Goal: Task Accomplishment & Management: Use online tool/utility

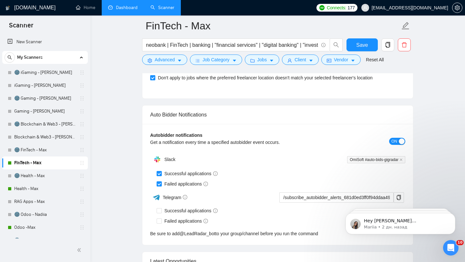
click at [132, 10] on link "Dashboard" at bounding box center [122, 7] width 29 height 5
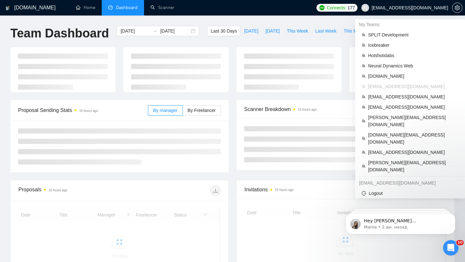
click at [426, 12] on span "[EMAIL_ADDRESS][DOMAIN_NAME]" at bounding box center [405, 7] width 95 height 21
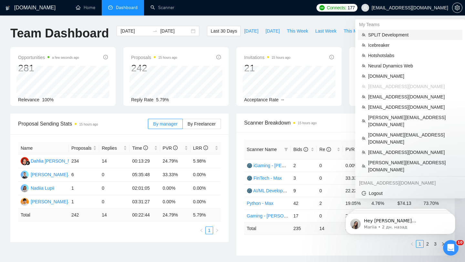
click at [379, 32] on span "SPLIT Development" at bounding box center [413, 34] width 90 height 7
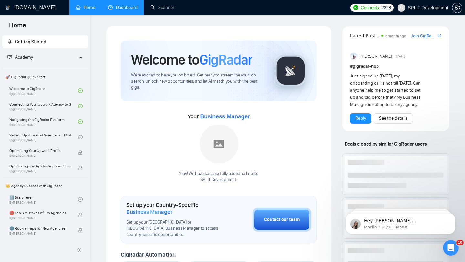
click at [116, 5] on link "Dashboard" at bounding box center [122, 7] width 29 height 5
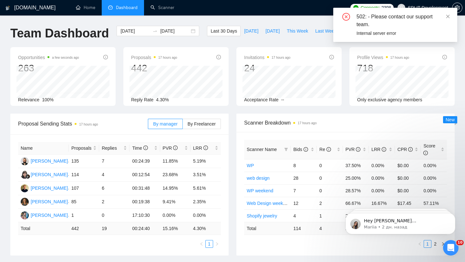
click at [446, 16] on div "502: - Please contact our support team." at bounding box center [403, 21] width 93 height 16
click at [448, 16] on icon "close" at bounding box center [449, 17] width 4 height 4
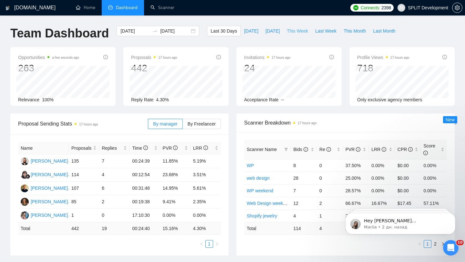
click at [309, 27] on button "This Week" at bounding box center [297, 31] width 28 height 10
type input "[DATE]"
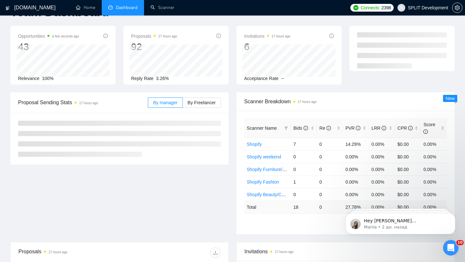
scroll to position [23, 0]
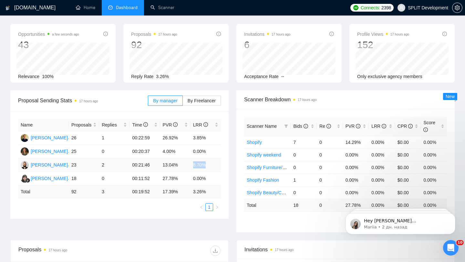
drag, startPoint x: 193, startPoint y: 165, endPoint x: 210, endPoint y: 166, distance: 17.2
click at [210, 166] on td "8.70%" at bounding box center [206, 166] width 30 height 14
drag, startPoint x: 189, startPoint y: 174, endPoint x: 216, endPoint y: 175, distance: 26.9
click at [215, 175] on tr "[PERSON_NAME] 18 0 00:11:52 27.78% 0.00%" at bounding box center [119, 179] width 203 height 14
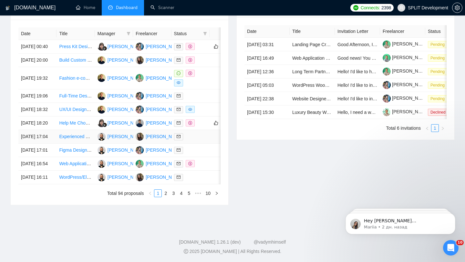
scroll to position [269, 0]
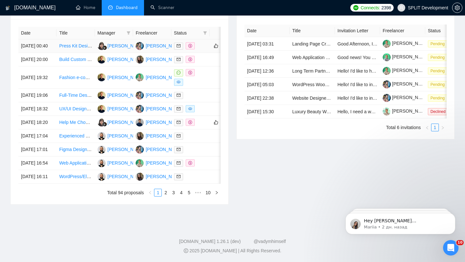
click at [204, 46] on div at bounding box center [190, 45] width 33 height 7
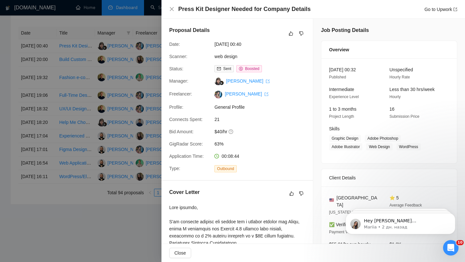
click at [133, 82] on div at bounding box center [232, 131] width 465 height 262
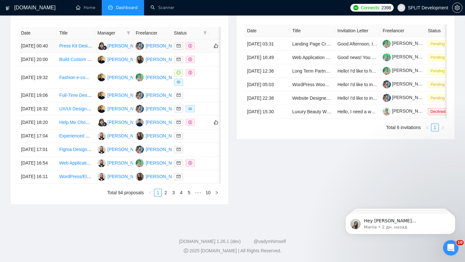
click at [200, 48] on div at bounding box center [190, 45] width 33 height 7
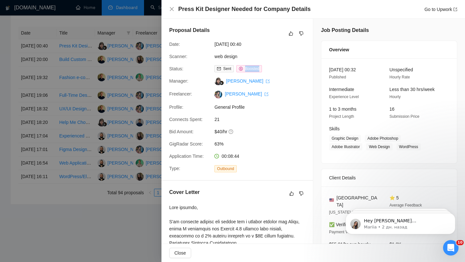
drag, startPoint x: 277, startPoint y: 69, endPoint x: 239, endPoint y: 69, distance: 38.1
click at [239, 69] on div "Sent Boosted" at bounding box center [246, 68] width 68 height 7
click at [102, 72] on div at bounding box center [232, 131] width 465 height 262
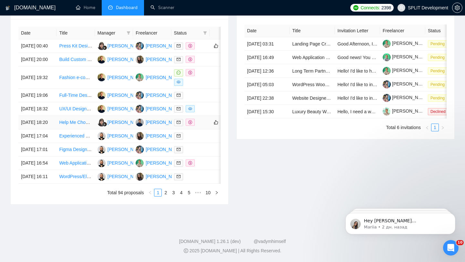
click at [201, 130] on td at bounding box center [191, 123] width 38 height 14
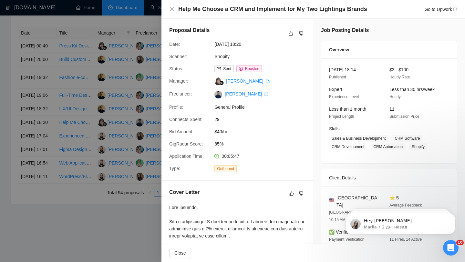
click at [156, 141] on div at bounding box center [232, 131] width 465 height 262
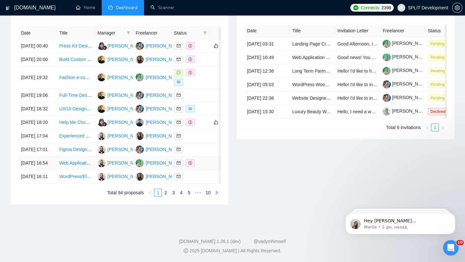
click at [196, 167] on div at bounding box center [190, 163] width 33 height 7
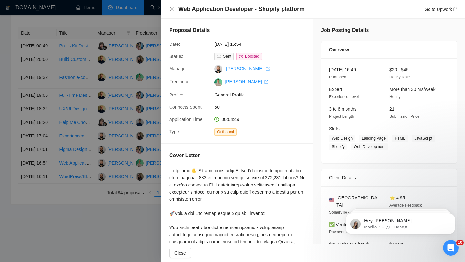
click at [151, 210] on div at bounding box center [232, 131] width 465 height 262
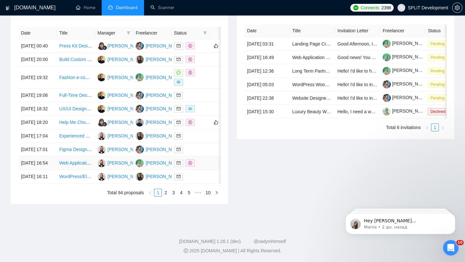
click at [203, 167] on div at bounding box center [190, 163] width 33 height 7
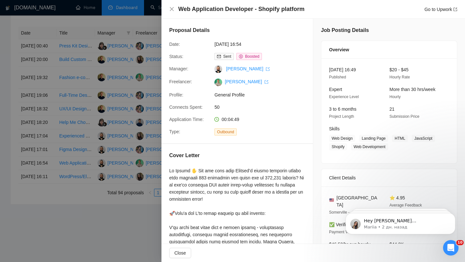
click at [141, 192] on div at bounding box center [232, 131] width 465 height 262
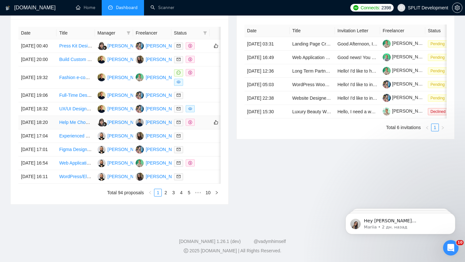
click at [207, 130] on td at bounding box center [191, 123] width 38 height 14
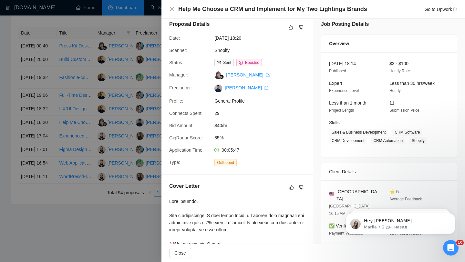
scroll to position [0, 0]
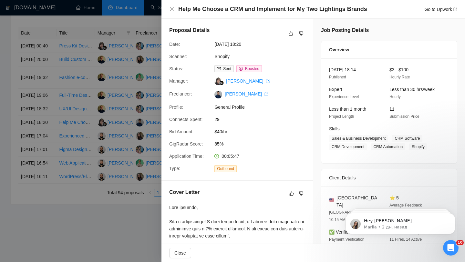
click at [144, 123] on div at bounding box center [232, 131] width 465 height 262
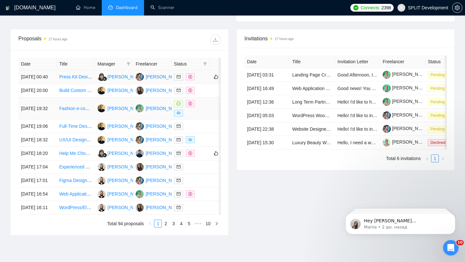
scroll to position [232, 0]
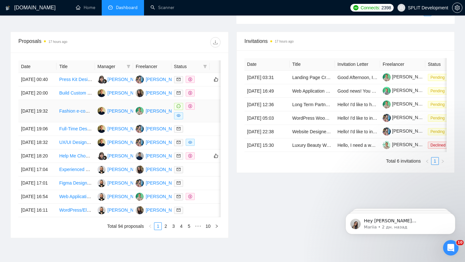
click at [201, 120] on div at bounding box center [190, 111] width 33 height 17
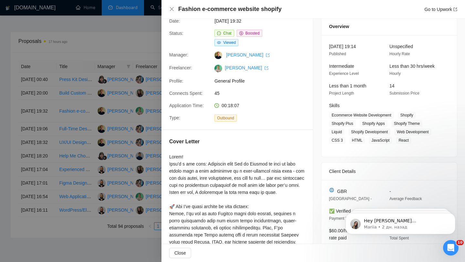
scroll to position [28, 0]
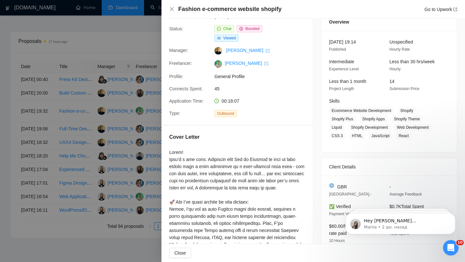
click at [113, 154] on div at bounding box center [232, 131] width 465 height 262
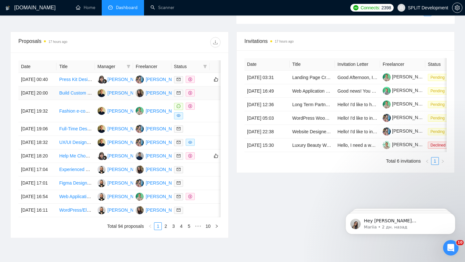
click at [204, 97] on div at bounding box center [190, 93] width 33 height 7
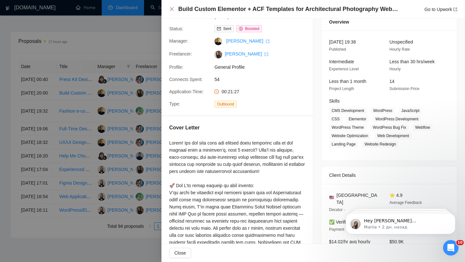
click at [118, 136] on div at bounding box center [232, 131] width 465 height 262
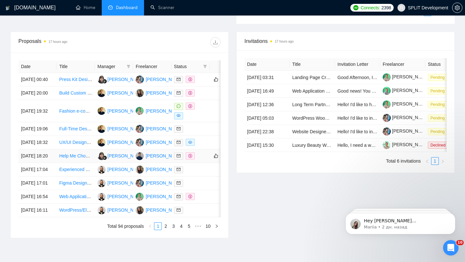
click at [201, 163] on td at bounding box center [191, 157] width 38 height 14
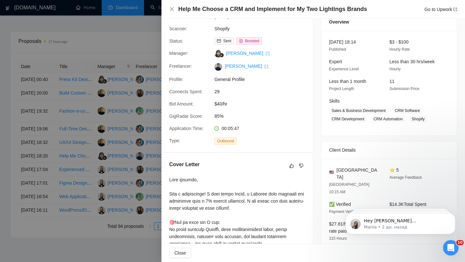
click at [150, 154] on div at bounding box center [232, 131] width 465 height 262
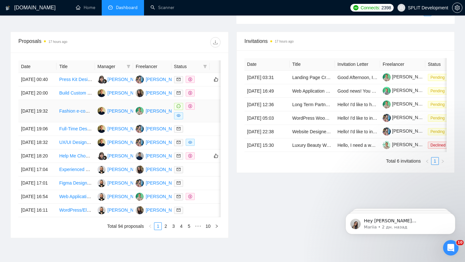
click at [201, 120] on div at bounding box center [190, 111] width 33 height 17
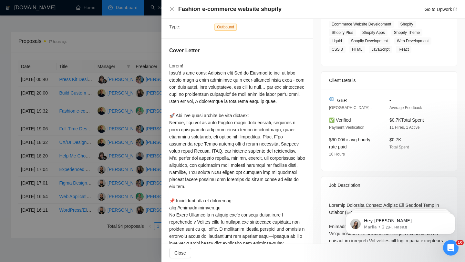
scroll to position [0, 0]
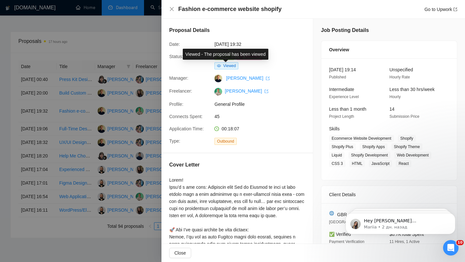
click at [117, 61] on div at bounding box center [232, 131] width 465 height 262
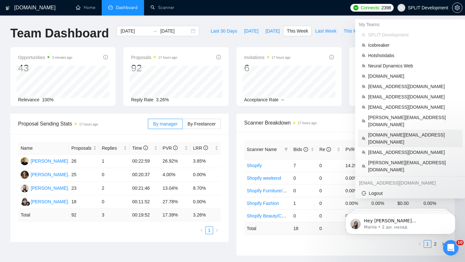
click at [394, 132] on span "[DOMAIN_NAME][EMAIL_ADDRESS][DOMAIN_NAME]" at bounding box center [413, 139] width 90 height 14
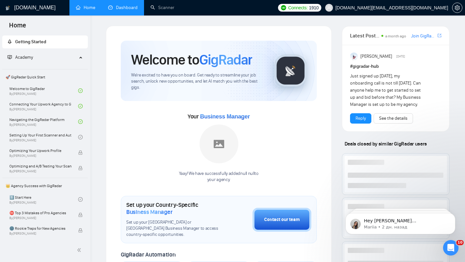
click at [130, 10] on link "Dashboard" at bounding box center [122, 7] width 29 height 5
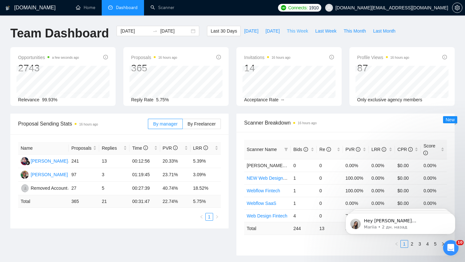
click at [291, 32] on span "This Week" at bounding box center [297, 30] width 21 height 7
type input "[DATE]"
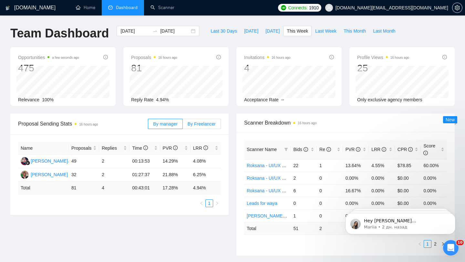
click at [211, 120] on label "By Freelancer" at bounding box center [202, 124] width 38 height 10
click at [183, 126] on input "By Freelancer" at bounding box center [183, 126] width 0 height 0
click at [163, 127] on label "By manager" at bounding box center [165, 124] width 35 height 10
click at [148, 126] on input "By manager" at bounding box center [148, 126] width 0 height 0
click at [199, 127] on label "By Freelancer" at bounding box center [202, 124] width 38 height 10
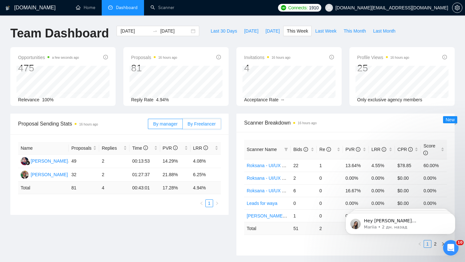
click at [183, 126] on input "By Freelancer" at bounding box center [183, 126] width 0 height 0
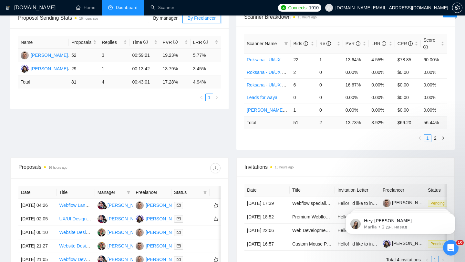
scroll to position [115, 0]
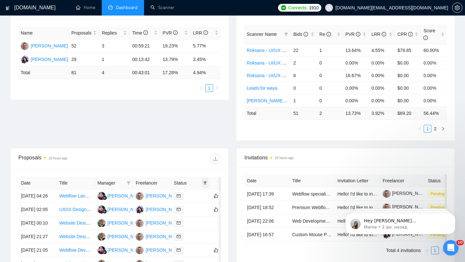
click at [202, 180] on span at bounding box center [205, 183] width 6 height 10
click at [191, 197] on span "Chat" at bounding box center [185, 195] width 12 height 5
checkbox input "true"
click at [145, 151] on div "Proposals 16 hours ago" at bounding box center [119, 159] width 202 height 21
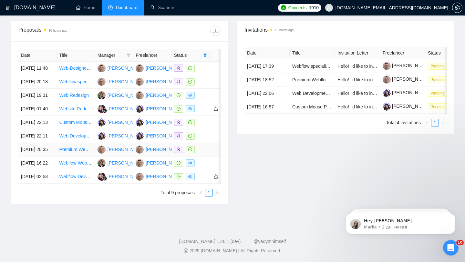
scroll to position [253, 0]
click at [201, 170] on td at bounding box center [191, 164] width 38 height 14
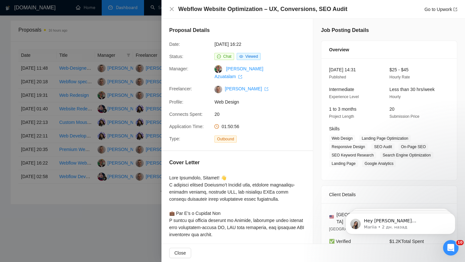
click at [102, 172] on div at bounding box center [232, 131] width 465 height 262
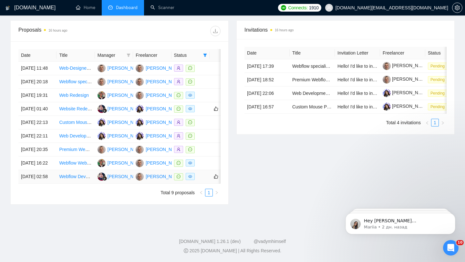
click at [200, 181] on div at bounding box center [190, 176] width 33 height 7
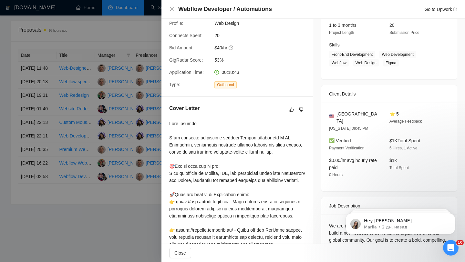
scroll to position [0, 0]
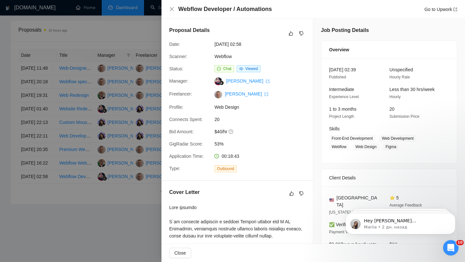
click at [135, 103] on div at bounding box center [232, 131] width 465 height 262
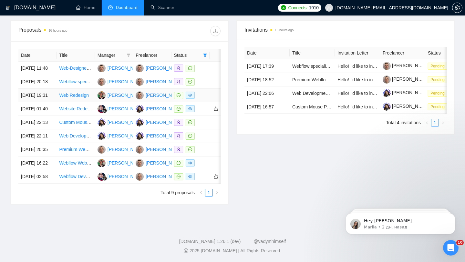
click at [202, 99] on div at bounding box center [190, 95] width 33 height 7
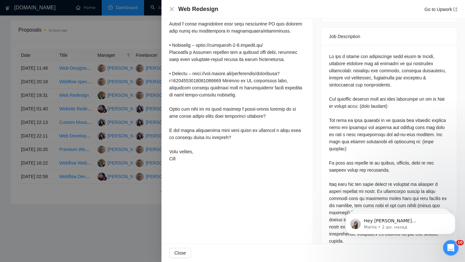
scroll to position [250, 0]
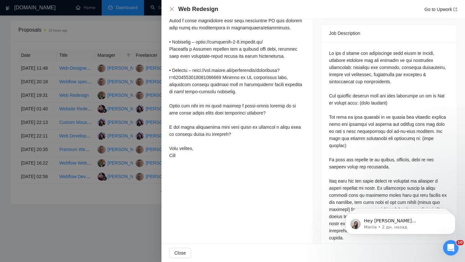
click at [140, 109] on div at bounding box center [232, 131] width 465 height 262
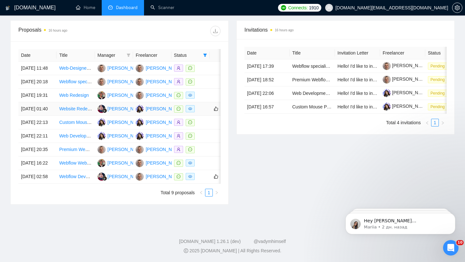
click at [199, 116] on td at bounding box center [191, 109] width 38 height 14
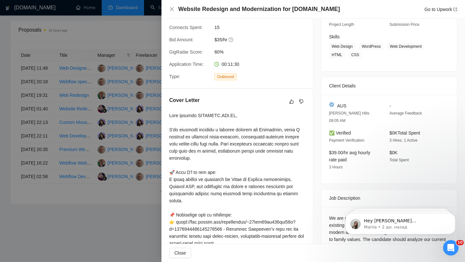
scroll to position [0, 0]
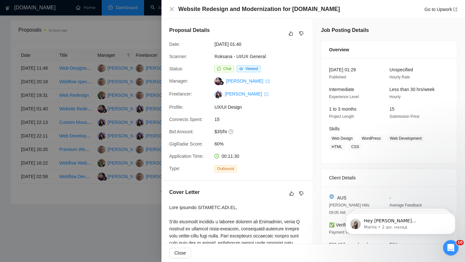
click at [120, 103] on div at bounding box center [232, 131] width 465 height 262
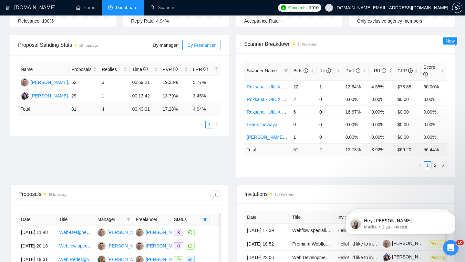
scroll to position [195, 0]
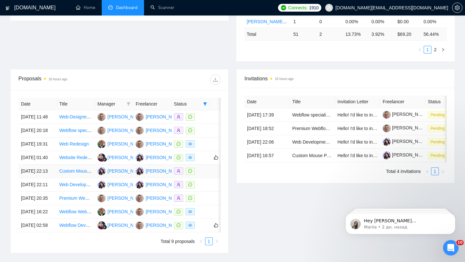
click at [203, 175] on div at bounding box center [190, 171] width 33 height 7
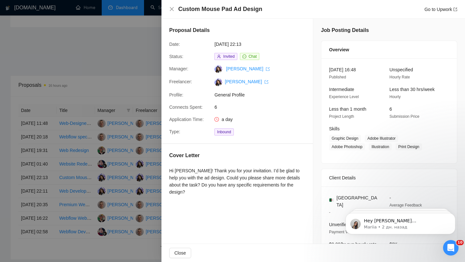
scroll to position [69, 0]
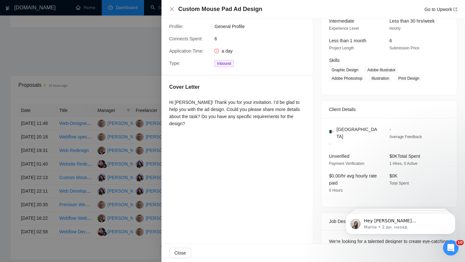
click at [117, 182] on div at bounding box center [232, 131] width 465 height 262
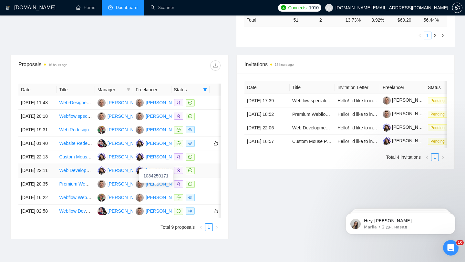
scroll to position [248, 0]
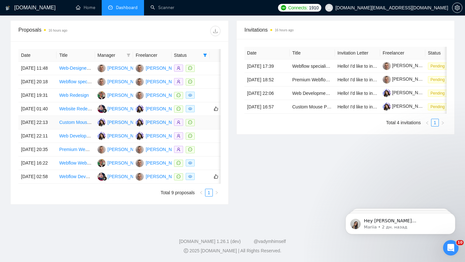
click at [204, 126] on div at bounding box center [190, 122] width 33 height 7
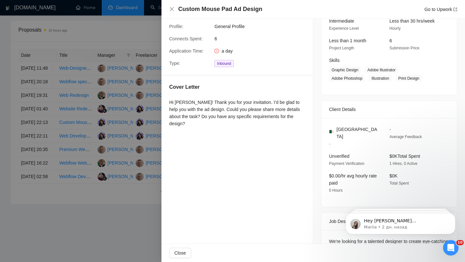
click at [111, 164] on div at bounding box center [232, 131] width 465 height 262
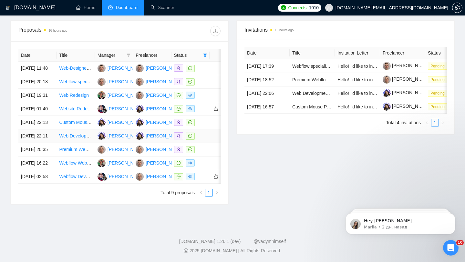
click at [206, 143] on td at bounding box center [191, 137] width 38 height 14
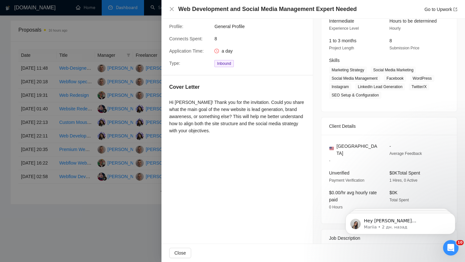
click at [109, 183] on div at bounding box center [232, 131] width 465 height 262
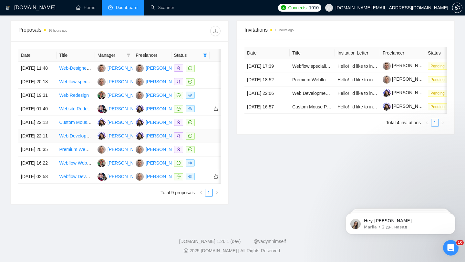
click at [208, 143] on td at bounding box center [191, 137] width 38 height 14
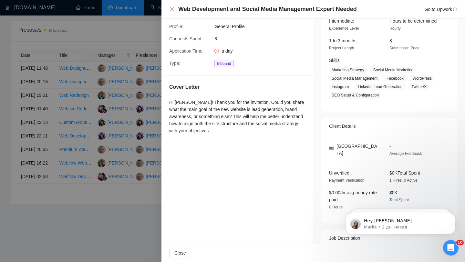
click at [131, 183] on div at bounding box center [232, 131] width 465 height 262
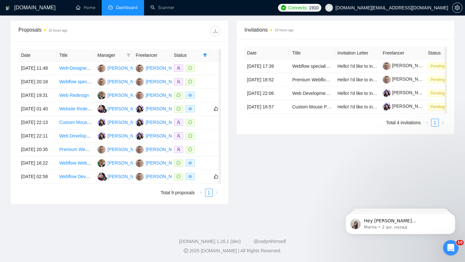
click at [207, 154] on div at bounding box center [190, 149] width 33 height 7
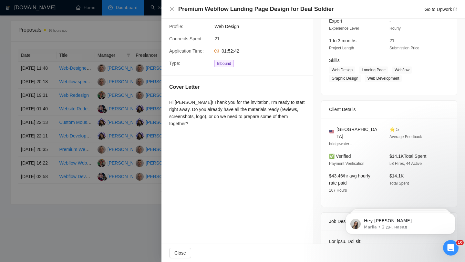
click at [92, 188] on div at bounding box center [232, 131] width 465 height 262
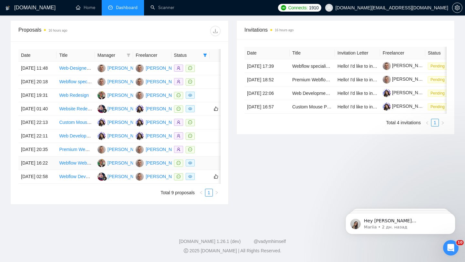
click at [199, 170] on td at bounding box center [191, 164] width 38 height 14
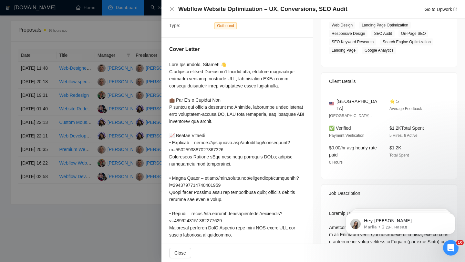
scroll to position [0, 0]
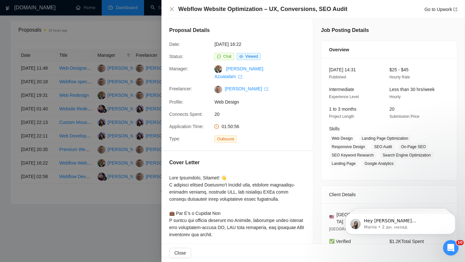
click at [113, 154] on div at bounding box center [232, 131] width 465 height 262
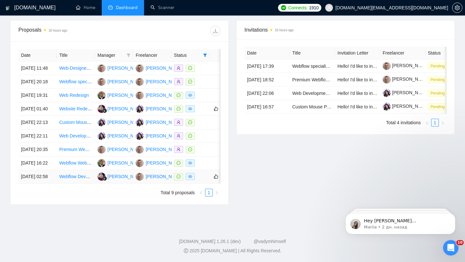
click at [202, 184] on td at bounding box center [191, 177] width 38 height 14
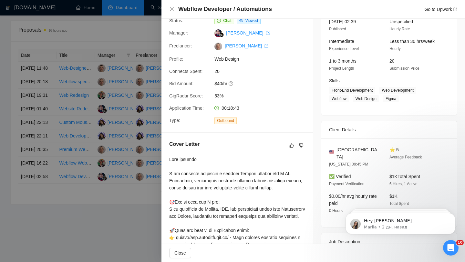
scroll to position [28, 0]
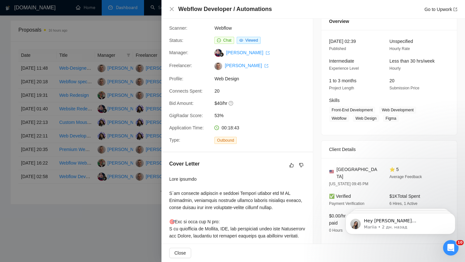
click at [127, 95] on div at bounding box center [232, 131] width 465 height 262
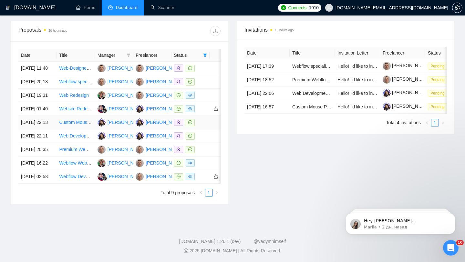
scroll to position [273, 0]
click at [203, 105] on div at bounding box center [190, 108] width 33 height 7
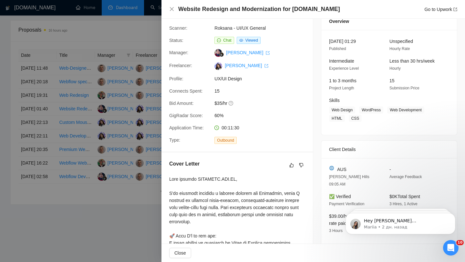
click at [126, 85] on div at bounding box center [232, 131] width 465 height 262
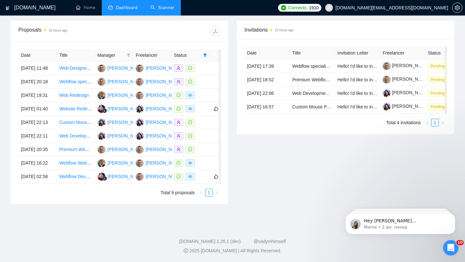
click at [167, 10] on link "Scanner" at bounding box center [163, 7] width 24 height 5
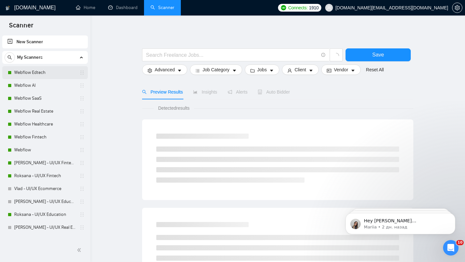
click at [37, 76] on link "Webflow Edtech" at bounding box center [44, 72] width 61 height 13
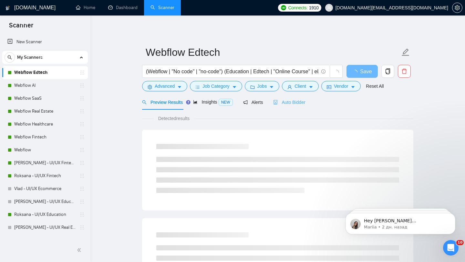
click at [305, 107] on div "Auto Bidder" at bounding box center [289, 102] width 32 height 15
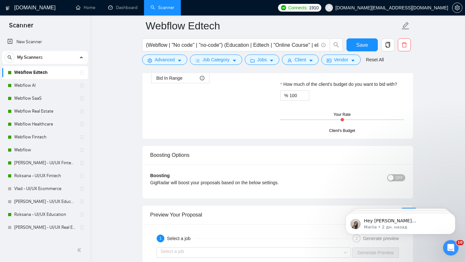
scroll to position [1098, 0]
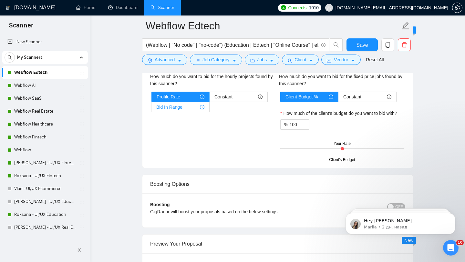
click at [182, 110] on span "Bid In Range" at bounding box center [169, 107] width 26 height 10
click at [152, 109] on input "Bid In Range" at bounding box center [152, 109] width 0 height 0
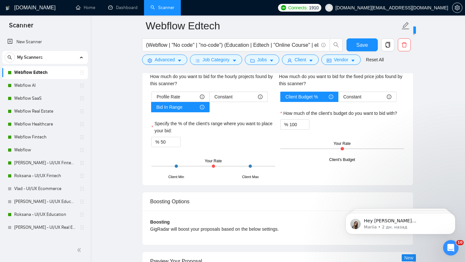
click at [220, 104] on div "Profile Rate Constant Bid In Range" at bounding box center [214, 102] width 124 height 21
click at [228, 98] on span "Constant" at bounding box center [224, 97] width 18 height 10
click at [210, 99] on input "Constant" at bounding box center [210, 99] width 0 height 0
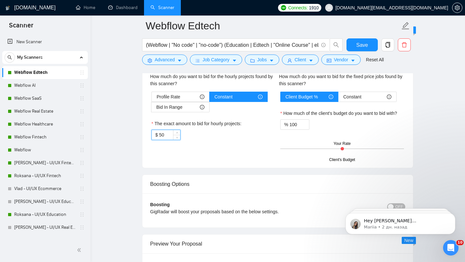
click at [168, 134] on input "50" at bounding box center [169, 135] width 21 height 10
type input "35"
click at [357, 51] on button "Save" at bounding box center [362, 44] width 31 height 13
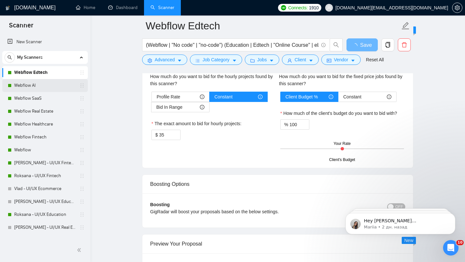
click at [38, 83] on link "Webflow AI" at bounding box center [44, 85] width 61 height 13
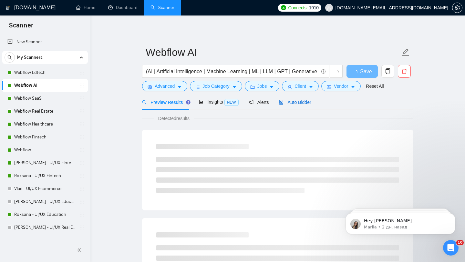
click at [309, 104] on span "Auto Bidder" at bounding box center [295, 102] width 32 height 5
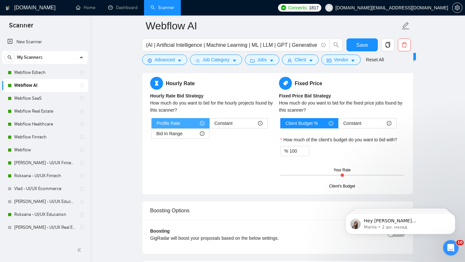
scroll to position [1057, 0]
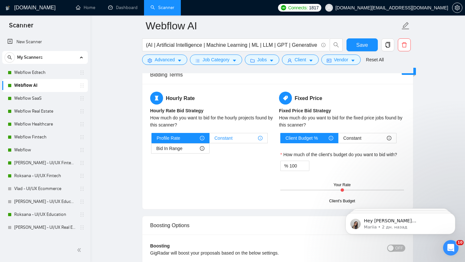
click at [230, 140] on span "Constant" at bounding box center [224, 138] width 18 height 10
click at [210, 140] on input "Constant" at bounding box center [210, 140] width 0 height 0
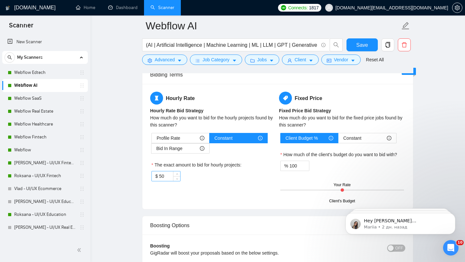
click at [165, 177] on input "50" at bounding box center [169, 177] width 21 height 10
type input "35"
click at [365, 48] on span "Save" at bounding box center [362, 45] width 12 height 8
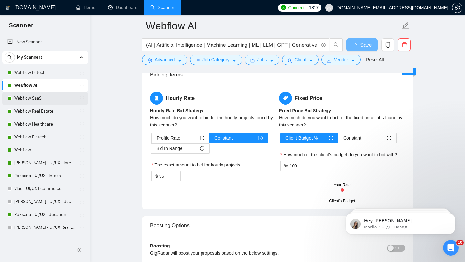
click at [49, 100] on link "Webflow SaaS" at bounding box center [44, 98] width 61 height 13
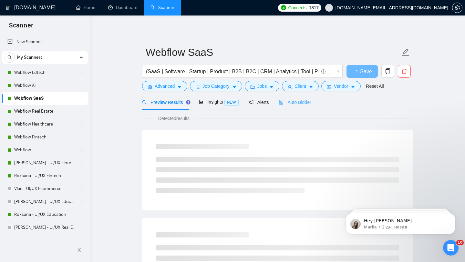
click at [294, 98] on div "Auto Bidder" at bounding box center [295, 102] width 32 height 15
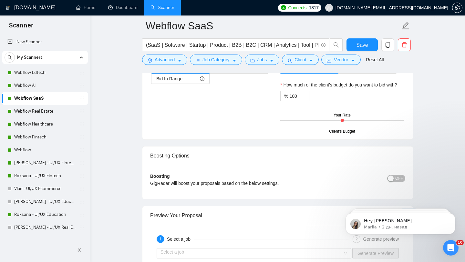
scroll to position [1067, 0]
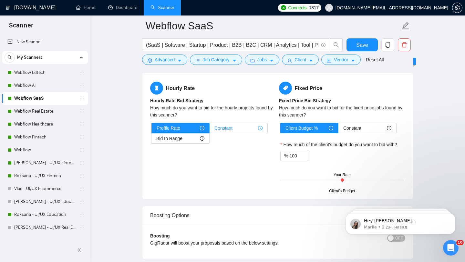
click at [232, 124] on span "Constant" at bounding box center [224, 128] width 18 height 10
click at [210, 130] on input "Constant" at bounding box center [210, 130] width 0 height 0
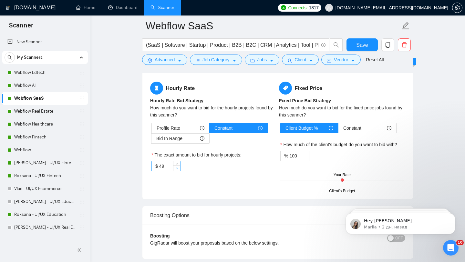
click at [175, 167] on span "down" at bounding box center [177, 169] width 4 height 4
click at [175, 167] on span "Decrease Value" at bounding box center [176, 168] width 7 height 6
click at [164, 165] on input "46" at bounding box center [169, 167] width 21 height 10
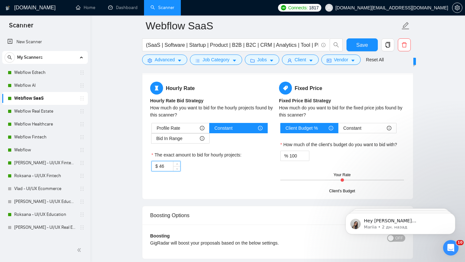
click at [164, 165] on input "46" at bounding box center [169, 167] width 21 height 10
type input "35"
drag, startPoint x: 355, startPoint y: 44, endPoint x: 151, endPoint y: 74, distance: 206.8
click at [355, 44] on button "Save" at bounding box center [362, 44] width 31 height 13
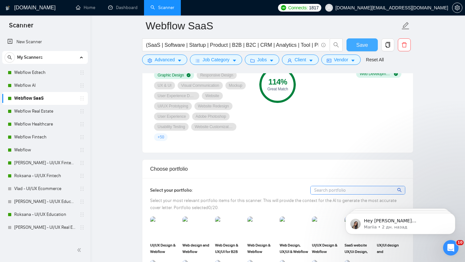
scroll to position [443, 0]
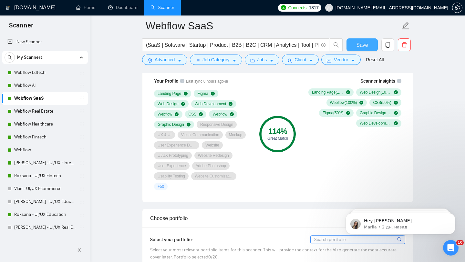
click at [363, 44] on span "Save" at bounding box center [362, 45] width 12 height 8
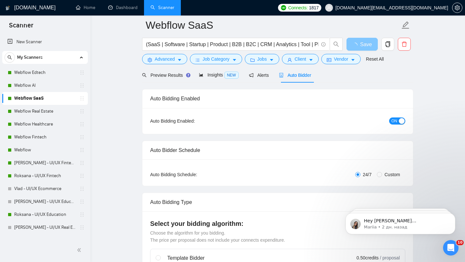
scroll to position [0, 0]
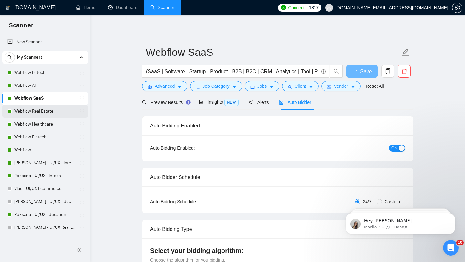
click at [49, 116] on link "Webflow Real Estate" at bounding box center [44, 111] width 61 height 13
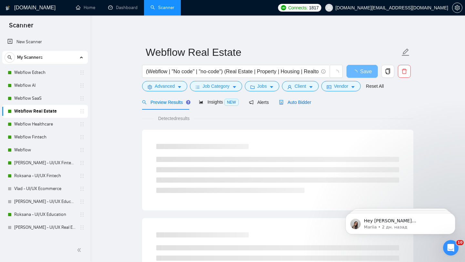
click at [299, 102] on span "Auto Bidder" at bounding box center [295, 102] width 32 height 5
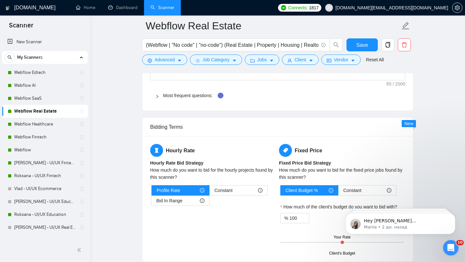
scroll to position [1028, 0]
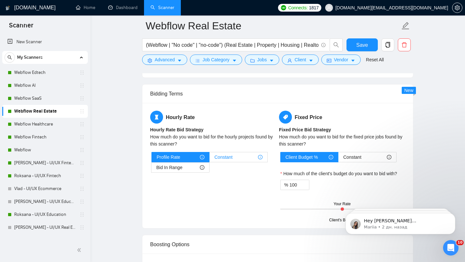
click at [241, 154] on div "Constant" at bounding box center [239, 158] width 48 height 10
click at [210, 159] on input "Constant" at bounding box center [210, 159] width 0 height 0
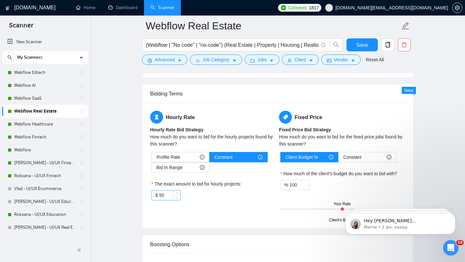
click at [166, 195] on input "50" at bounding box center [169, 196] width 21 height 10
type input "35"
click at [211, 188] on div "The exact amount to bid for hourly projects:" at bounding box center [214, 186] width 124 height 10
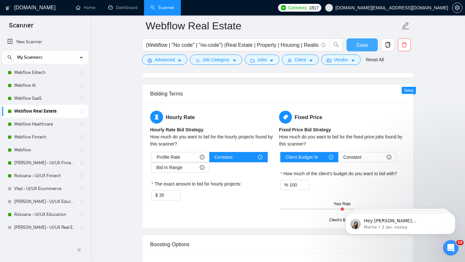
click at [360, 44] on span "Save" at bounding box center [362, 45] width 12 height 8
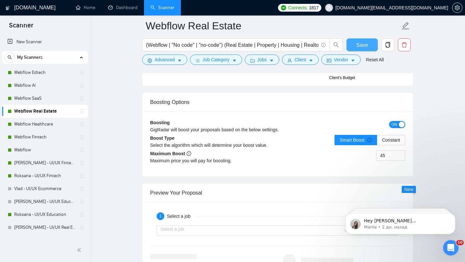
scroll to position [1057, 0]
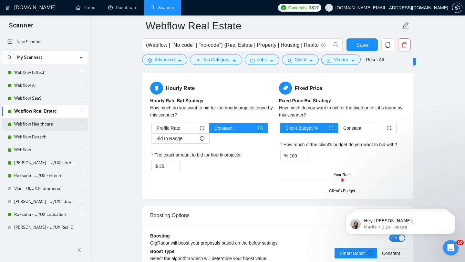
click at [39, 125] on link "Webflow Healthcare" at bounding box center [44, 124] width 61 height 13
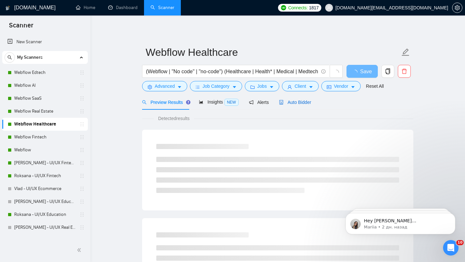
click at [293, 99] on div "Auto Bidder" at bounding box center [295, 102] width 32 height 7
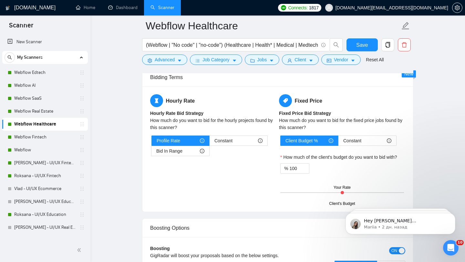
scroll to position [1040, 0]
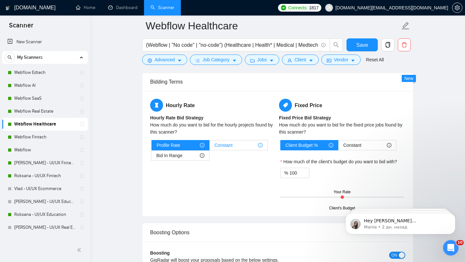
click at [221, 144] on span "Constant" at bounding box center [224, 146] width 18 height 10
click at [210, 147] on input "Constant" at bounding box center [210, 147] width 0 height 0
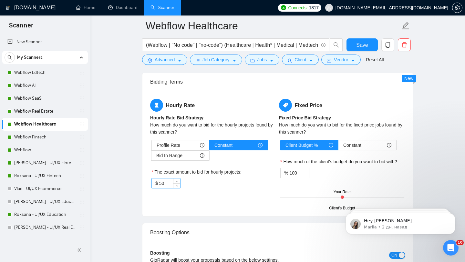
click at [162, 180] on input "50" at bounding box center [169, 184] width 21 height 10
type input "35"
click at [358, 45] on span "Save" at bounding box center [362, 45] width 12 height 8
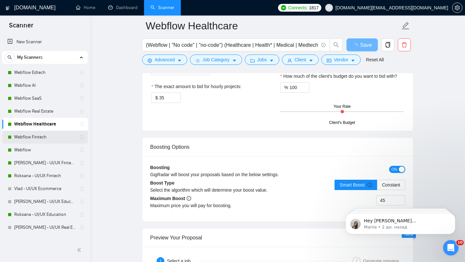
click at [52, 137] on link "Webflow Fintech" at bounding box center [44, 137] width 61 height 13
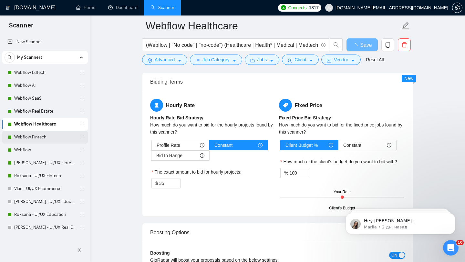
click at [45, 133] on link "Webflow Fintech" at bounding box center [44, 137] width 61 height 13
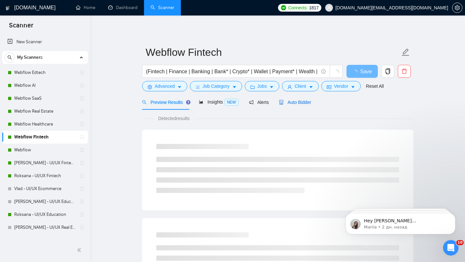
click at [291, 99] on div "Auto Bidder" at bounding box center [295, 102] width 32 height 7
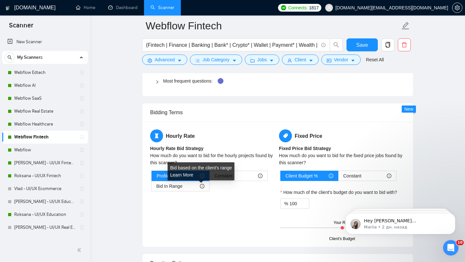
scroll to position [1001, 0]
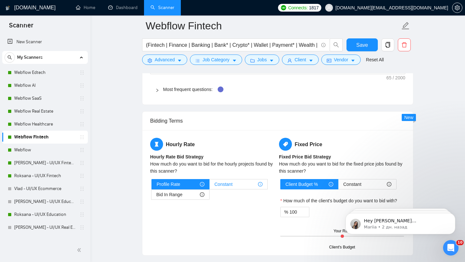
click at [223, 185] on span "Constant" at bounding box center [224, 185] width 18 height 10
click at [210, 186] on input "Constant" at bounding box center [210, 186] width 0 height 0
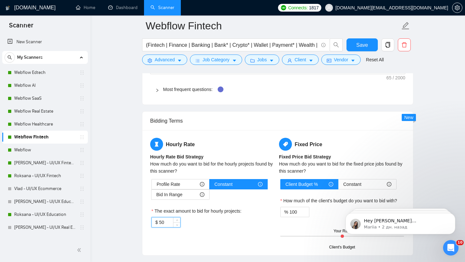
click at [165, 219] on input "50" at bounding box center [169, 223] width 21 height 10
type input "35"
click at [364, 44] on span "Save" at bounding box center [362, 45] width 12 height 8
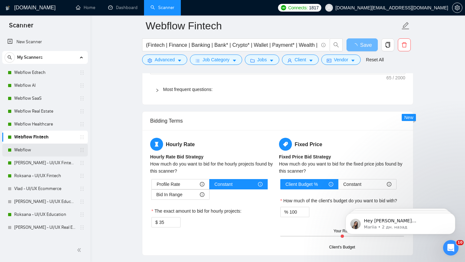
click at [37, 153] on link "Webflow" at bounding box center [44, 150] width 61 height 13
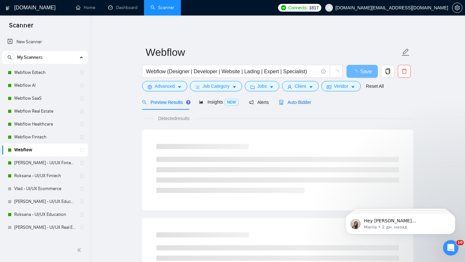
click at [309, 104] on span "Auto Bidder" at bounding box center [295, 102] width 32 height 5
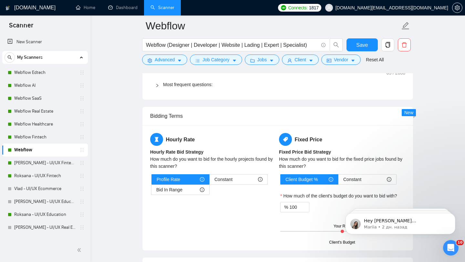
scroll to position [1007, 0]
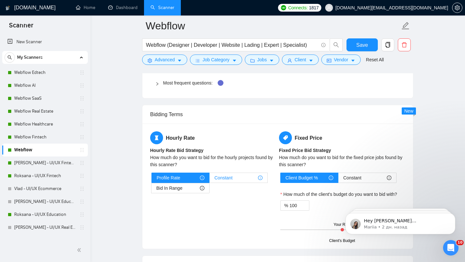
click at [223, 176] on span "Constant" at bounding box center [224, 178] width 18 height 10
click at [210, 180] on input "Constant" at bounding box center [210, 180] width 0 height 0
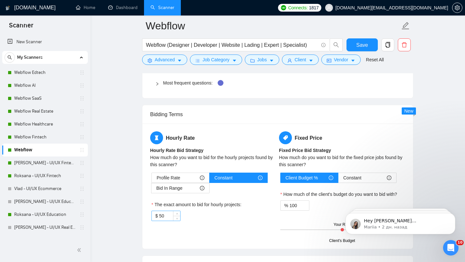
click at [161, 219] on input "50" at bounding box center [169, 216] width 21 height 10
type input "35"
click at [228, 212] on div "$ 35" at bounding box center [214, 216] width 124 height 10
click at [355, 43] on button "Save" at bounding box center [362, 44] width 31 height 13
